Goal: Task Accomplishment & Management: Manage account settings

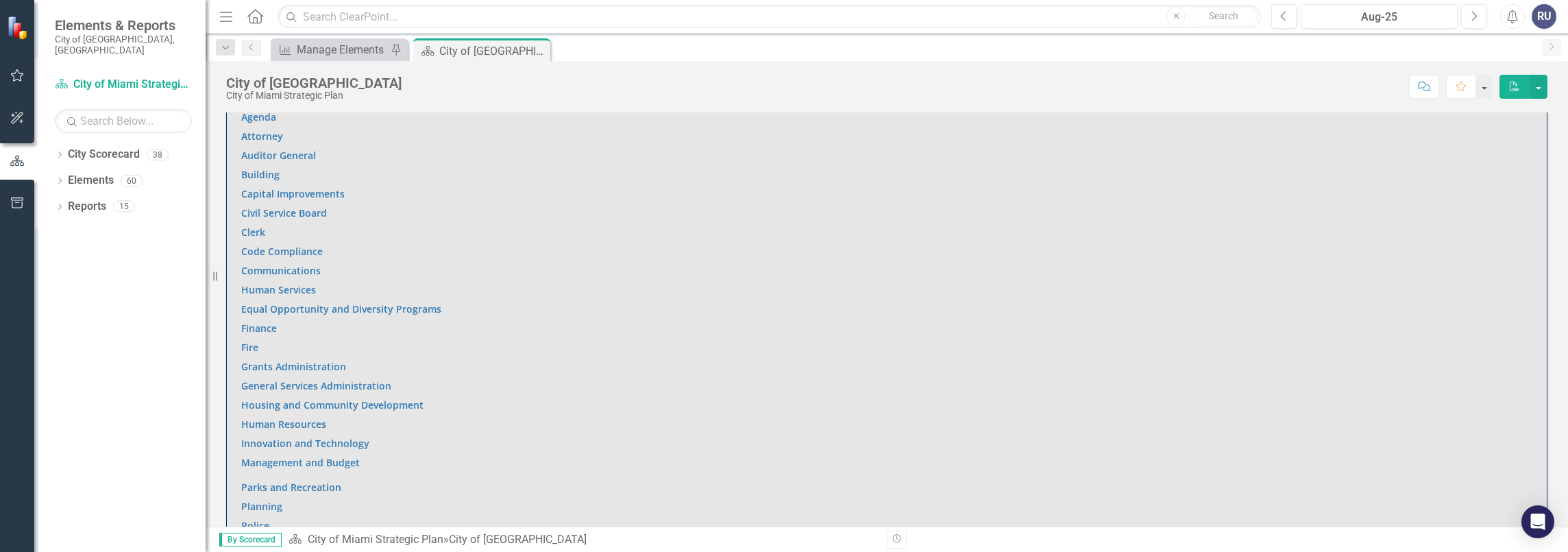
scroll to position [823, 0]
click at [301, 435] on link "Innovation and Technology" at bounding box center [305, 438] width 128 height 13
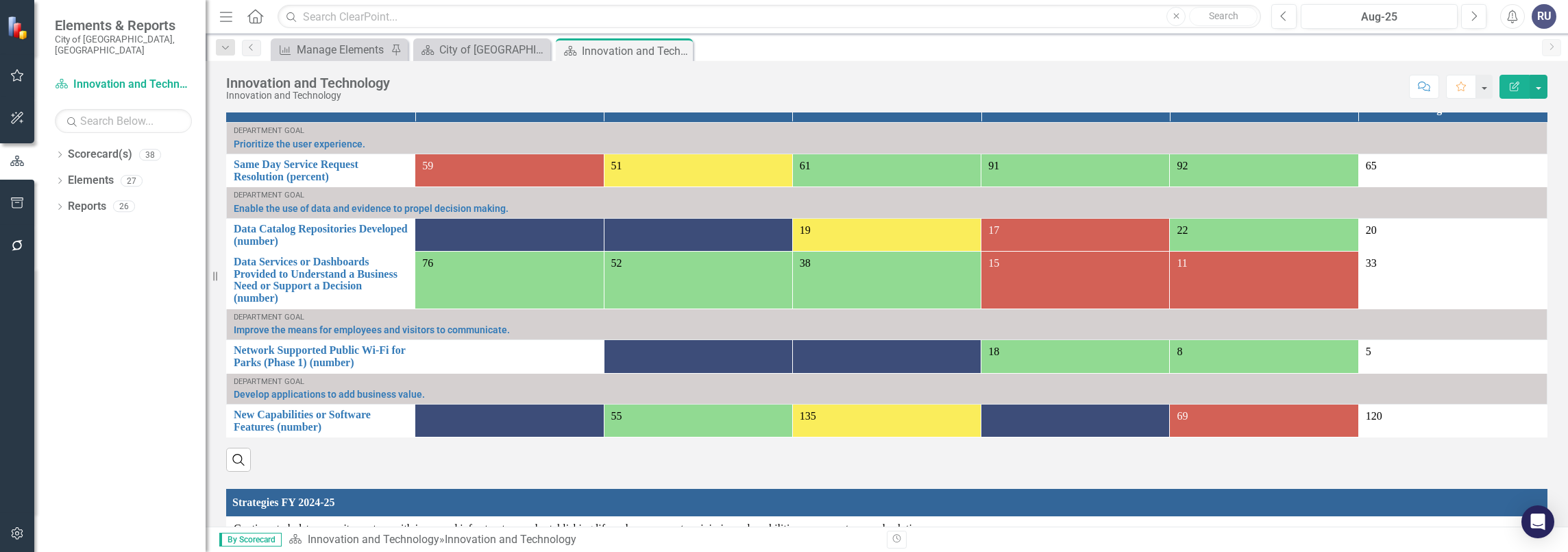
scroll to position [914, 0]
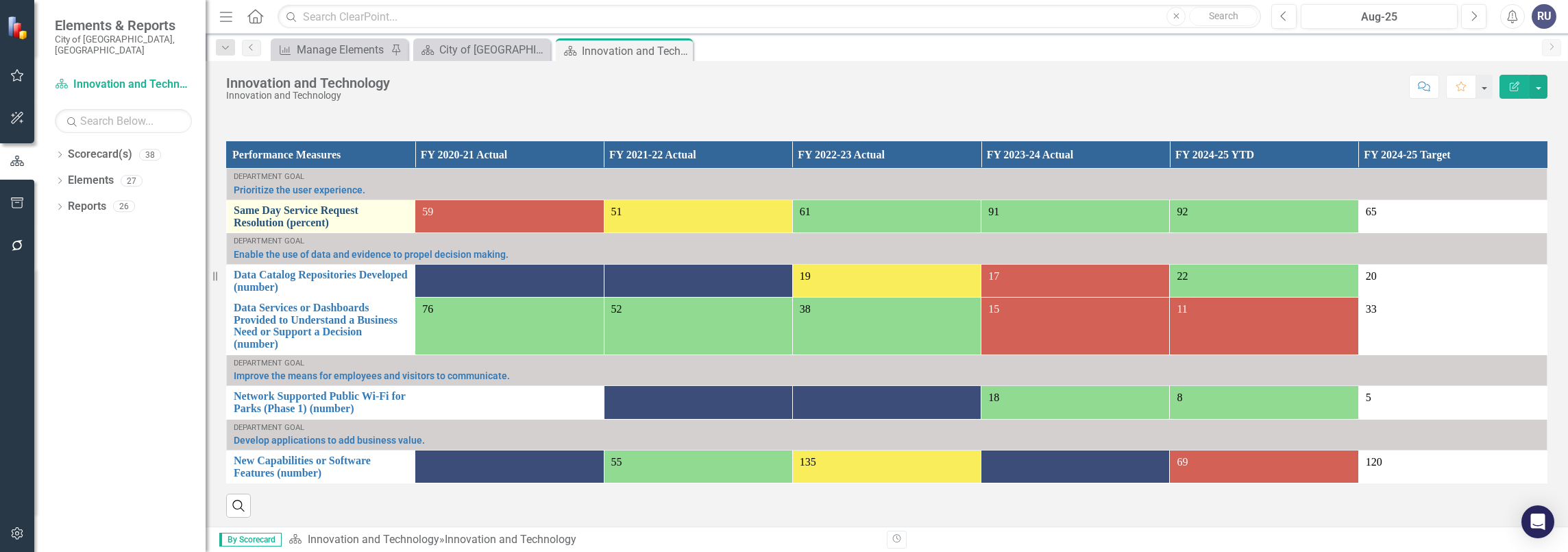
click at [332, 205] on link "Same Day Service Request Resolution (percent)" at bounding box center [321, 216] width 174 height 24
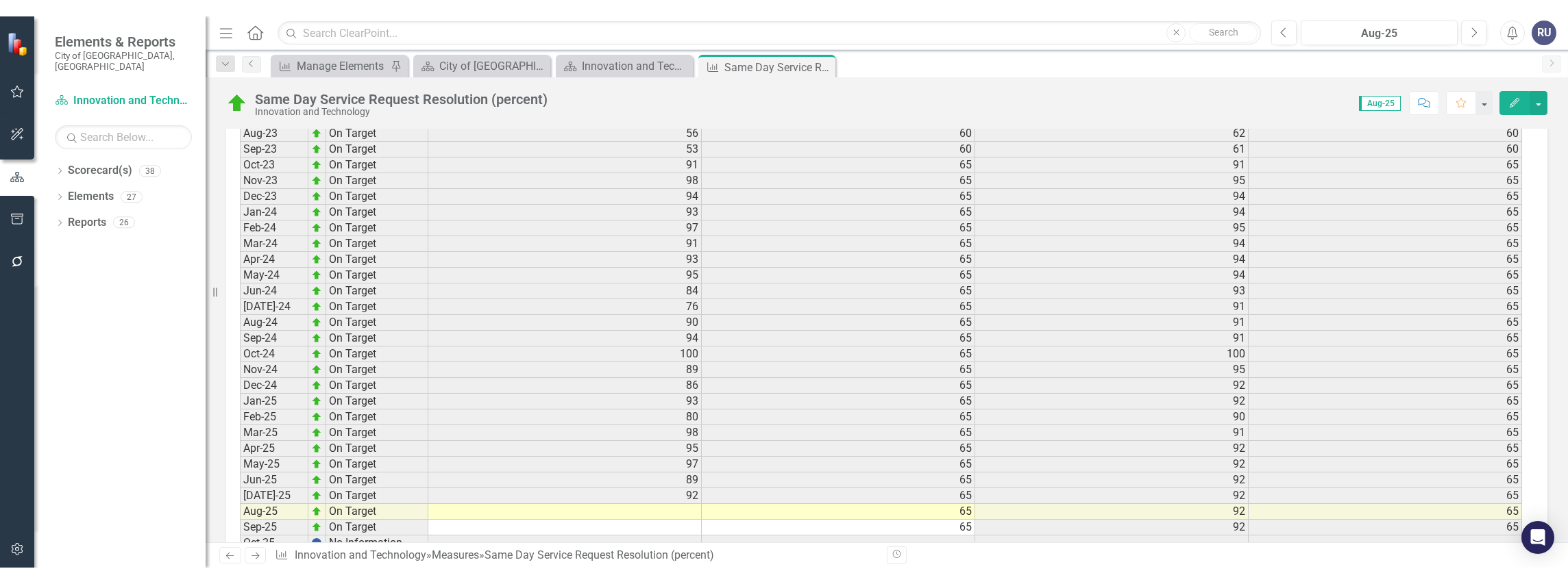
scroll to position [1892, 0]
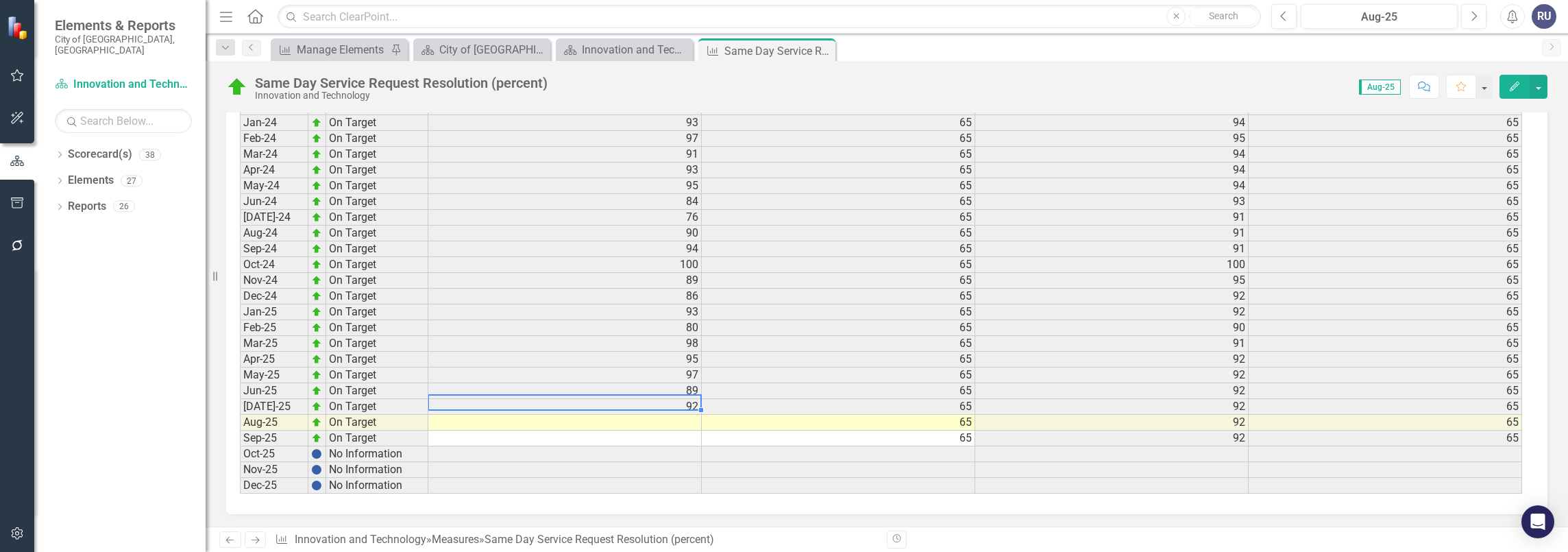
click at [687, 414] on td at bounding box center [565, 422] width 273 height 16
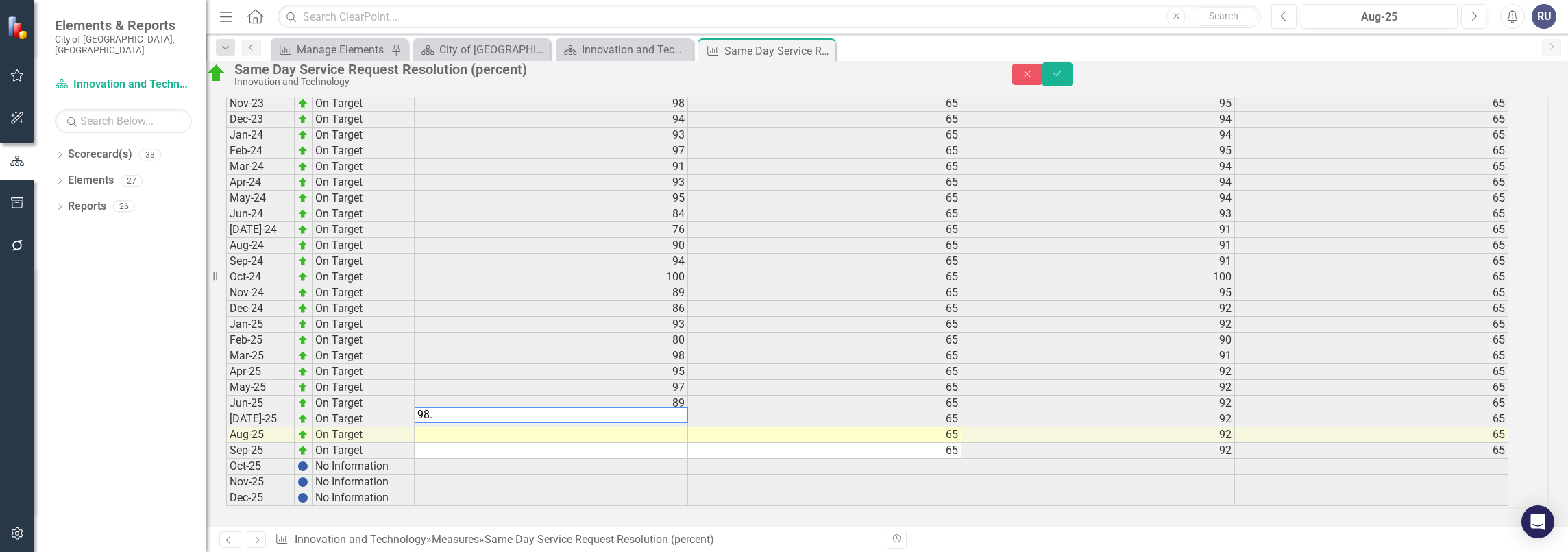
type textarea "98.3"
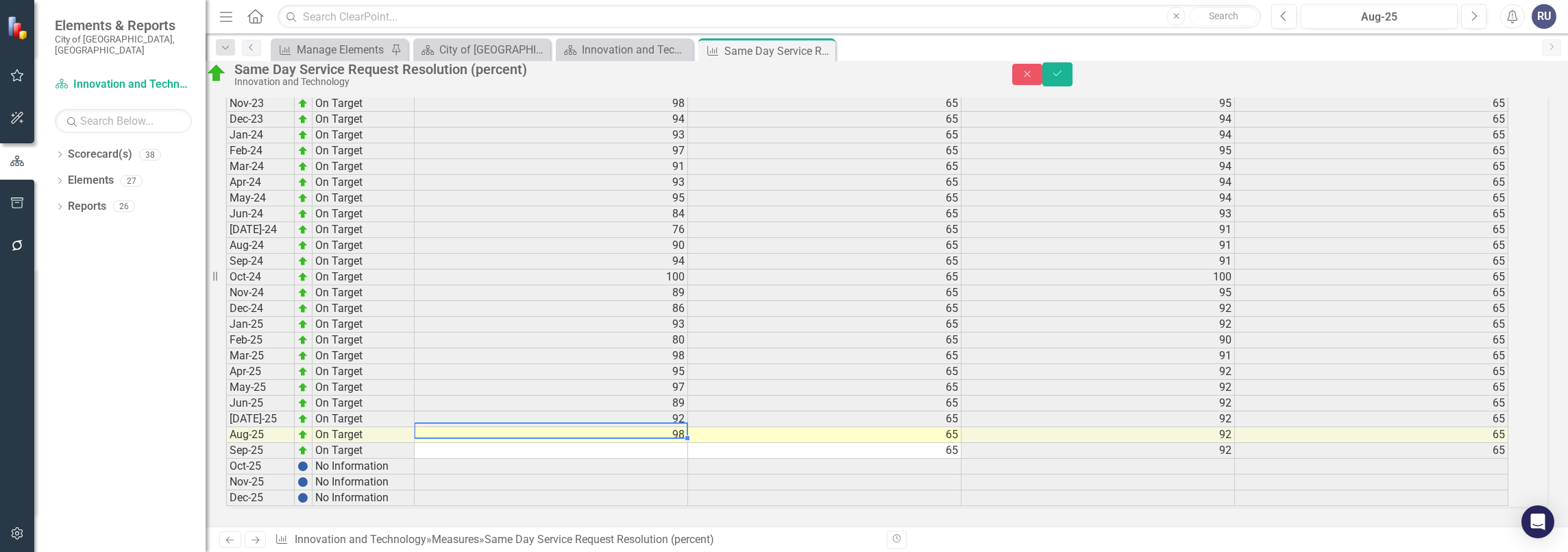
click at [683, 411] on td "92" at bounding box center [551, 419] width 273 height 16
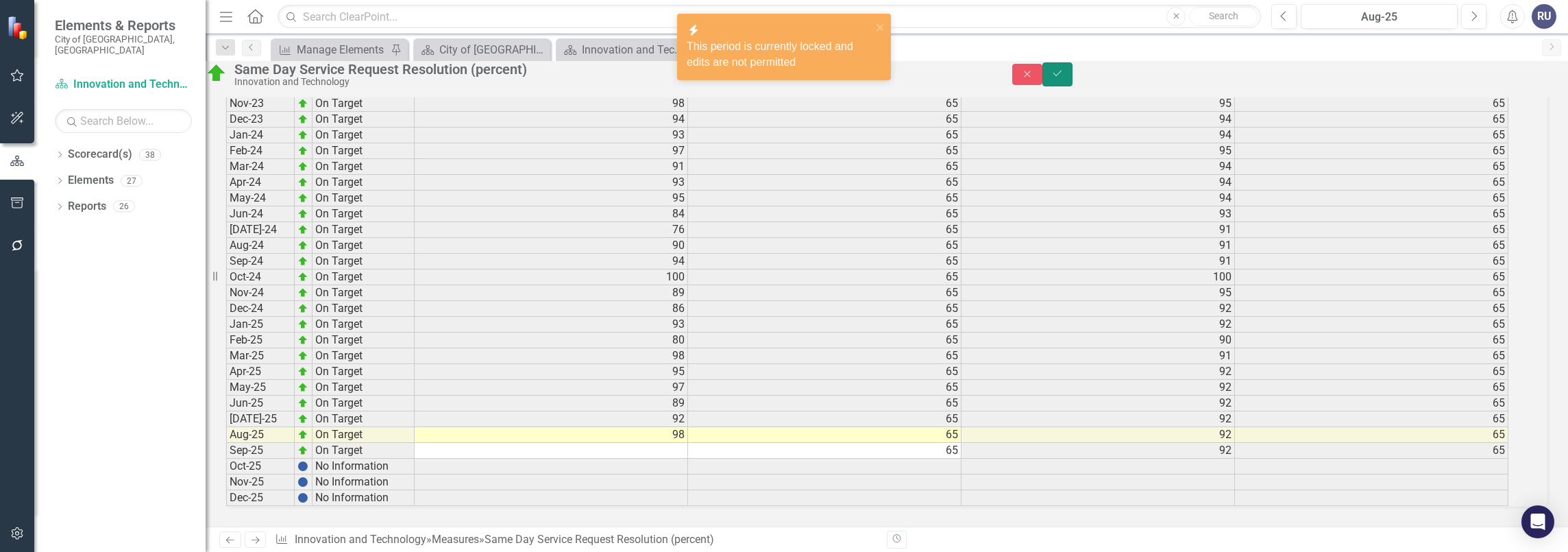
click at [1063, 77] on icon "Save" at bounding box center [1057, 73] width 13 height 9
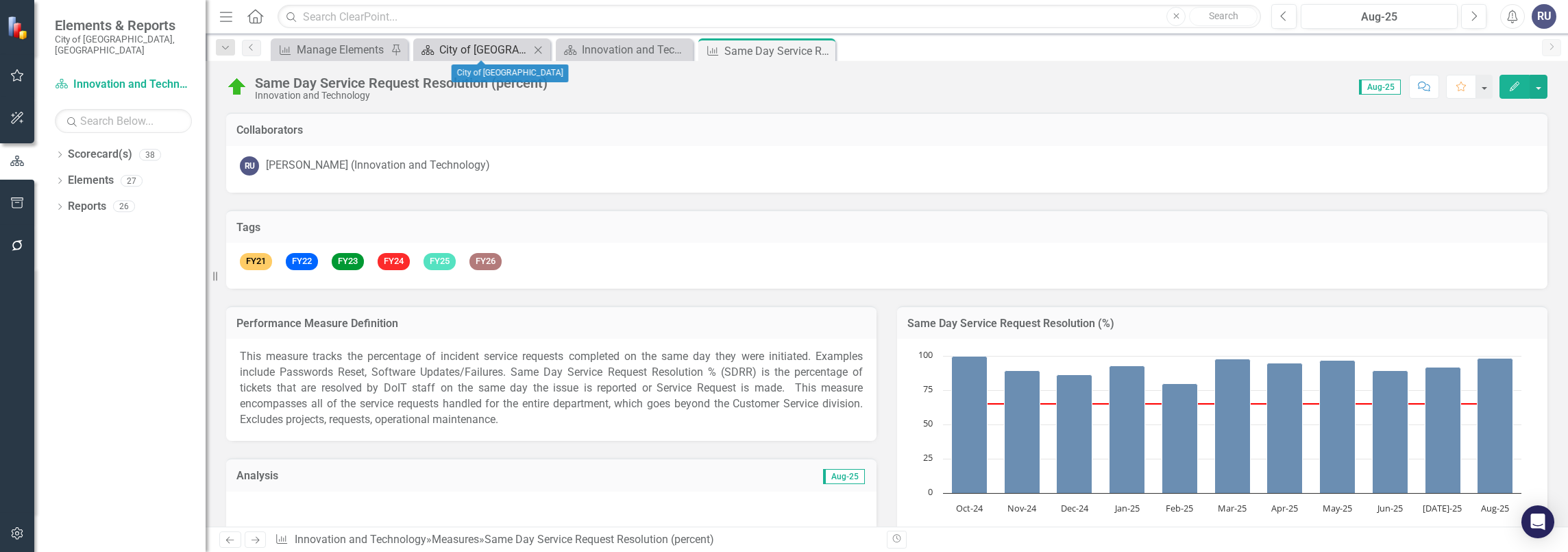
click at [490, 47] on div "City of [GEOGRAPHIC_DATA]" at bounding box center [485, 49] width 91 height 17
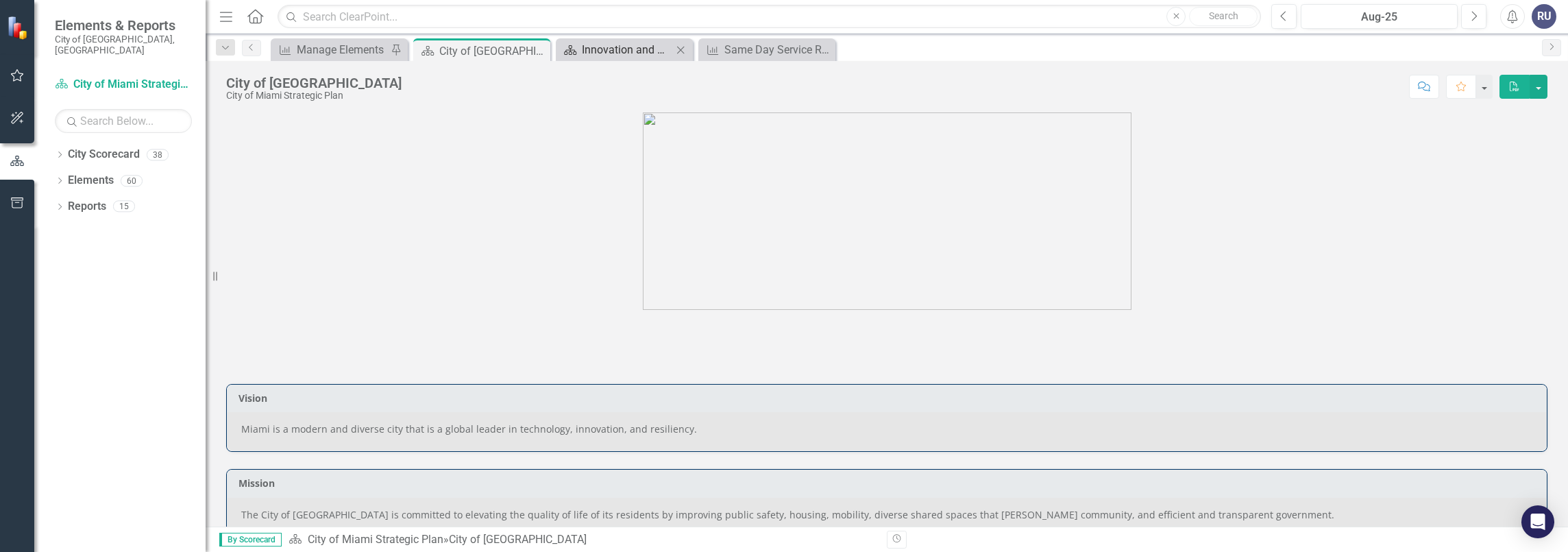
click at [622, 45] on div "Innovation and Technology" at bounding box center [627, 49] width 91 height 17
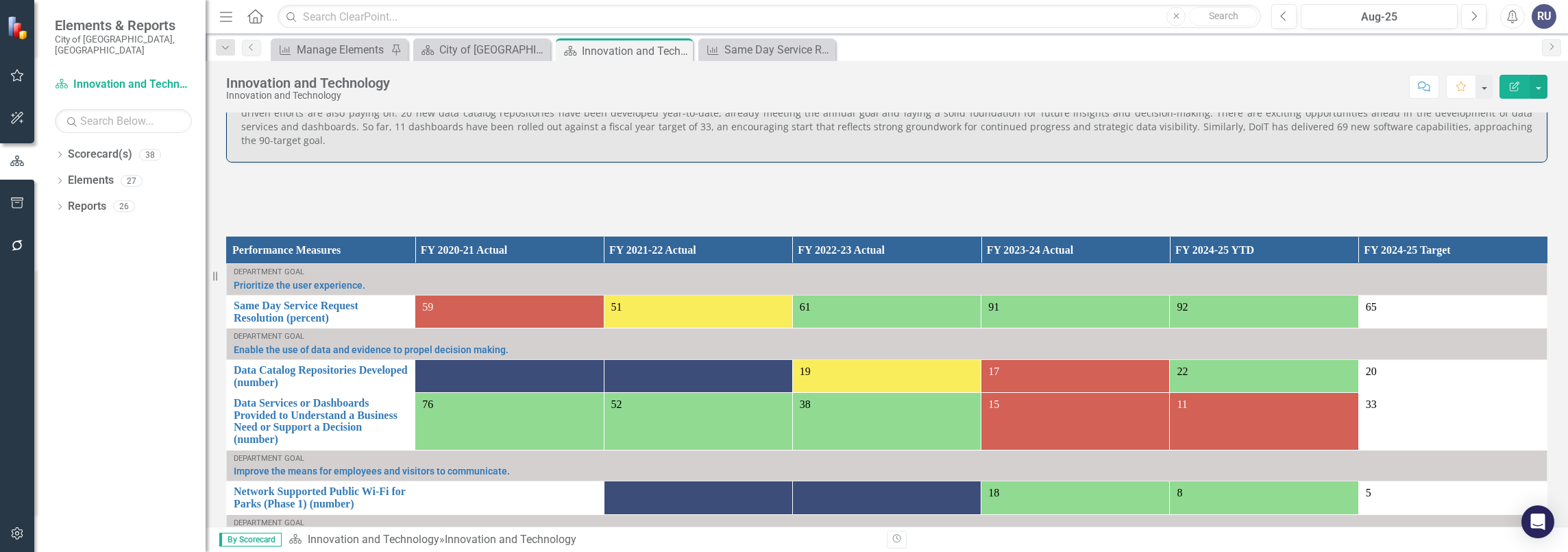
scroll to position [914, 0]
